Goal: Find specific page/section: Find specific page/section

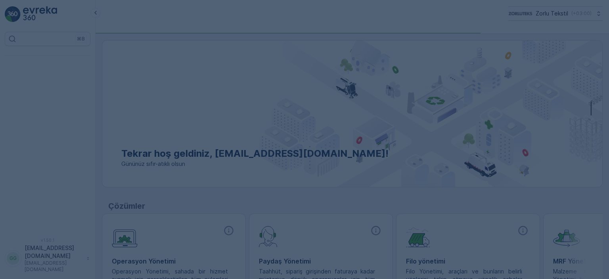
click at [392, 19] on div at bounding box center [304, 139] width 609 height 279
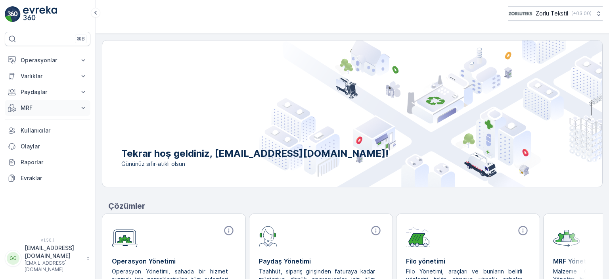
click at [32, 106] on p "MRF" at bounding box center [48, 108] width 54 height 8
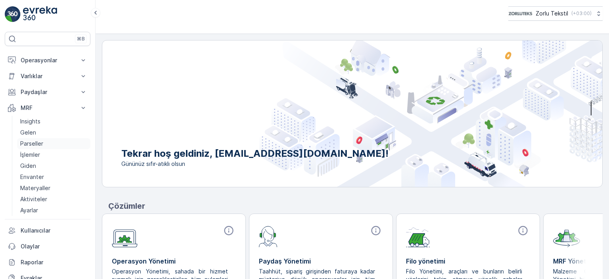
click at [32, 142] on p "Parseller" at bounding box center [31, 144] width 23 height 8
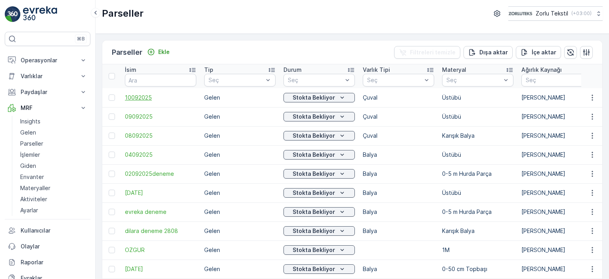
click at [144, 99] on span "10092025" at bounding box center [160, 98] width 71 height 8
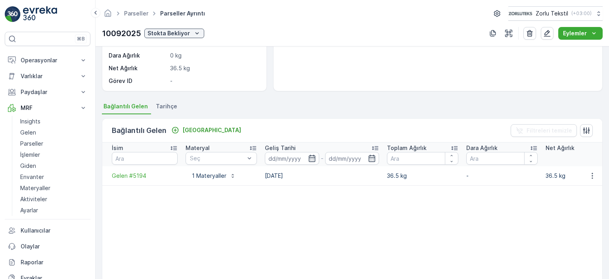
scroll to position [159, 0]
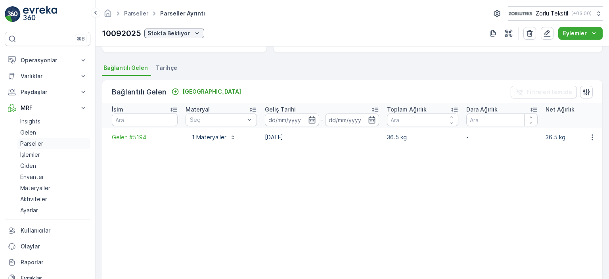
click at [36, 143] on p "Parseller" at bounding box center [31, 144] width 23 height 8
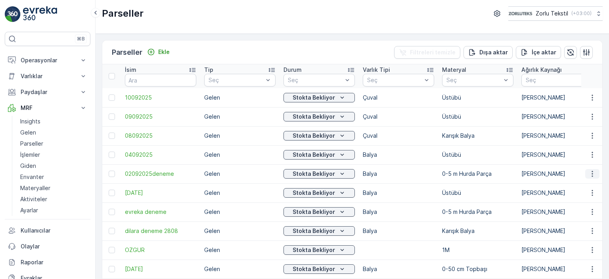
click at [590, 174] on icon "button" at bounding box center [592, 174] width 8 height 8
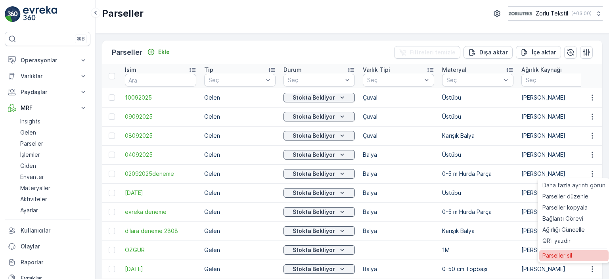
click at [575, 255] on div "Parseller sil" at bounding box center [573, 255] width 69 height 11
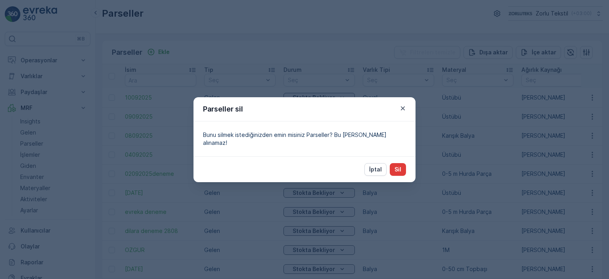
click at [398, 165] on p "Sil" at bounding box center [397, 169] width 7 height 8
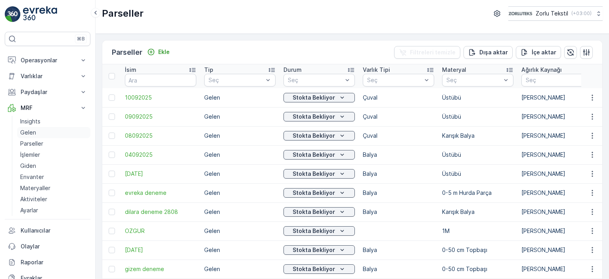
click at [36, 128] on link "Gelen" at bounding box center [53, 132] width 73 height 11
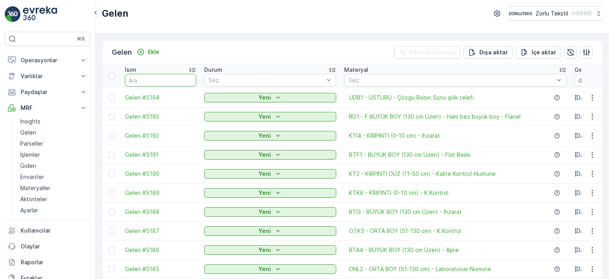
click at [168, 78] on input "text" at bounding box center [160, 80] width 71 height 13
type input "4016"
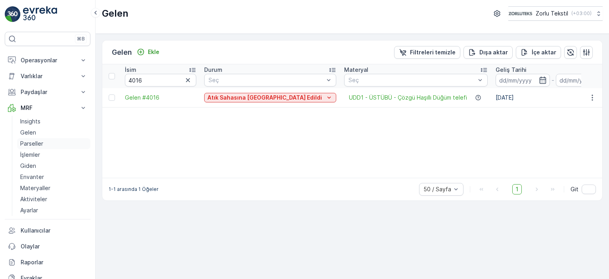
click at [35, 142] on p "Parseller" at bounding box center [31, 144] width 23 height 8
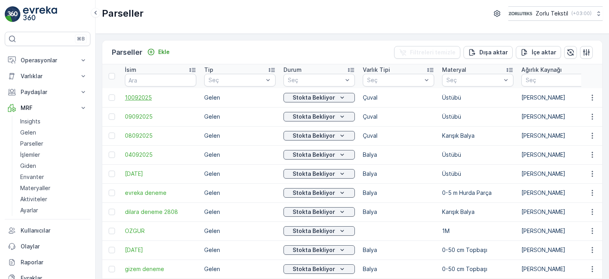
click at [139, 98] on span "10092025" at bounding box center [160, 98] width 71 height 8
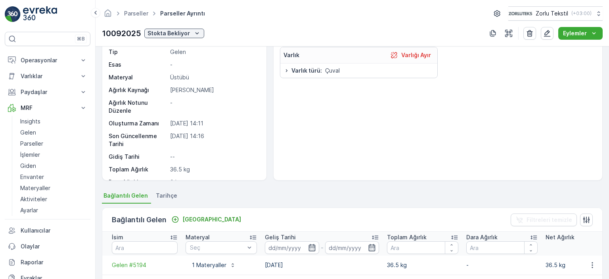
scroll to position [79, 0]
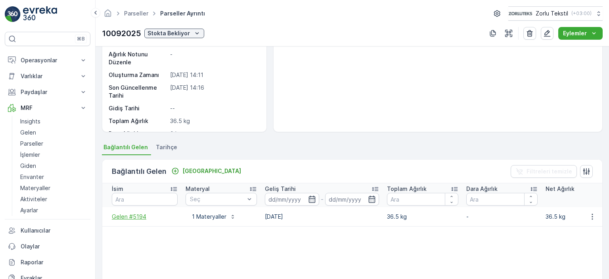
click at [126, 216] on span "Gelen #5194" at bounding box center [145, 216] width 66 height 8
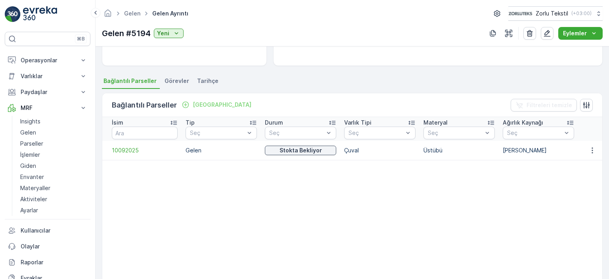
scroll to position [159, 0]
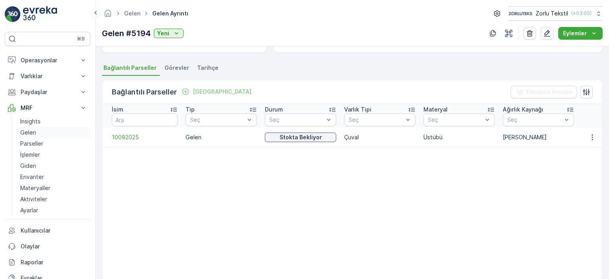
click at [38, 131] on link "Gelen" at bounding box center [53, 132] width 73 height 11
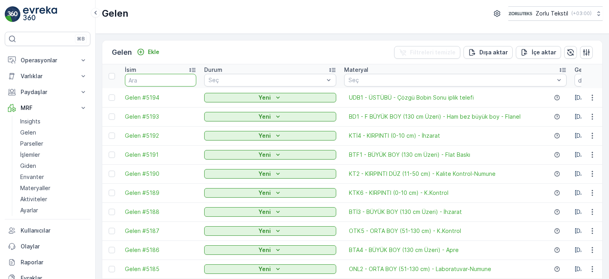
click at [168, 78] on input "text" at bounding box center [160, 80] width 71 height 13
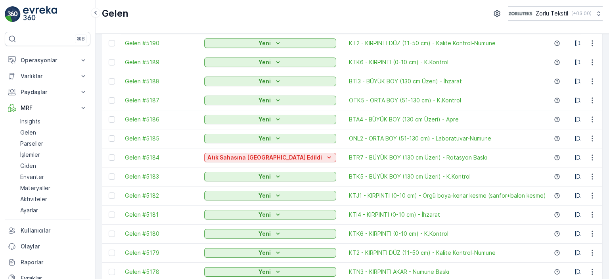
scroll to position [119, 0]
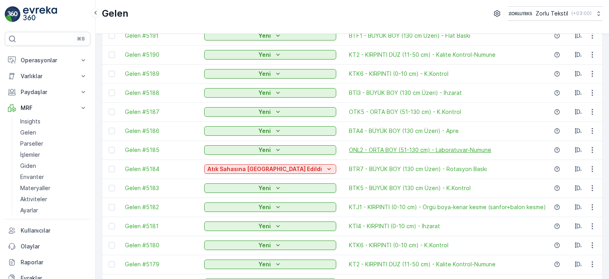
click at [349, 149] on span "ONL2 - ORTA BOY (51-130 cm) - Laboratuvar-Numune" at bounding box center [420, 150] width 142 height 8
click at [374, 133] on span "BTA4 - BÜYÜK BOY (130 cm Üzeri) - Apre" at bounding box center [404, 131] width 110 height 8
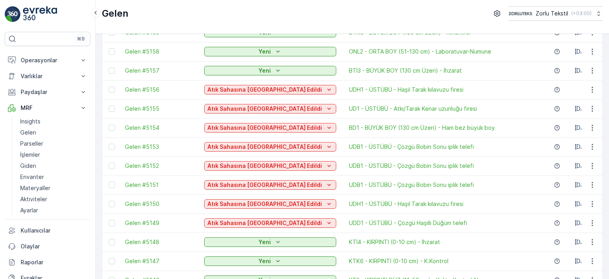
scroll to position [741, 0]
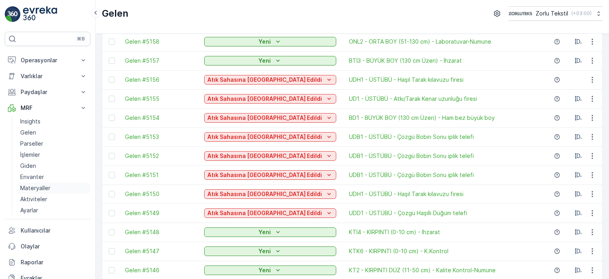
click at [30, 187] on p "Materyaller" at bounding box center [35, 188] width 30 height 8
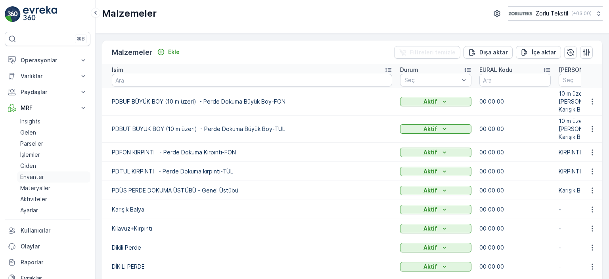
click at [32, 179] on p "Envanter" at bounding box center [32, 177] width 24 height 8
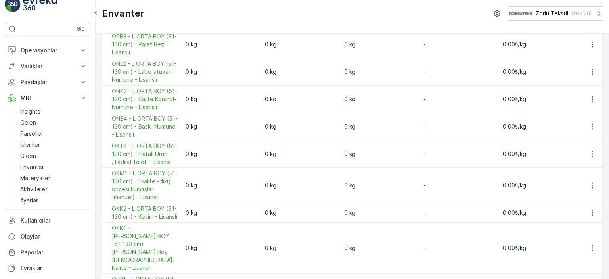
scroll to position [5, 0]
